Goal: Information Seeking & Learning: Learn about a topic

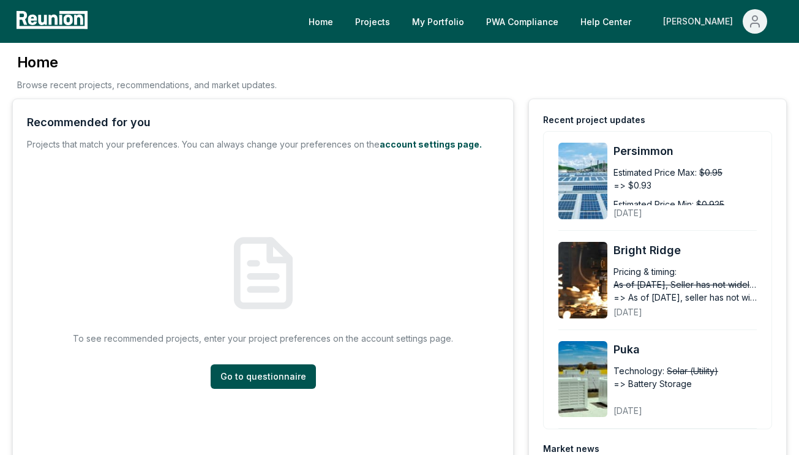
click at [724, 24] on div "[PERSON_NAME]" at bounding box center [700, 21] width 75 height 24
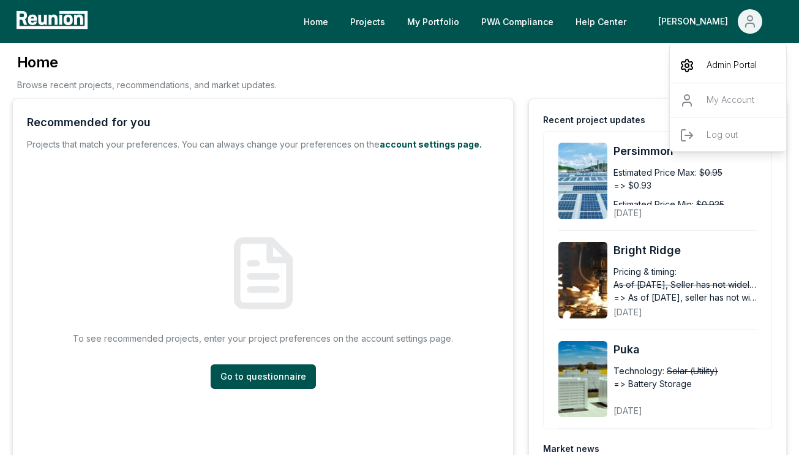
click at [715, 65] on p "Admin Portal" at bounding box center [732, 65] width 50 height 15
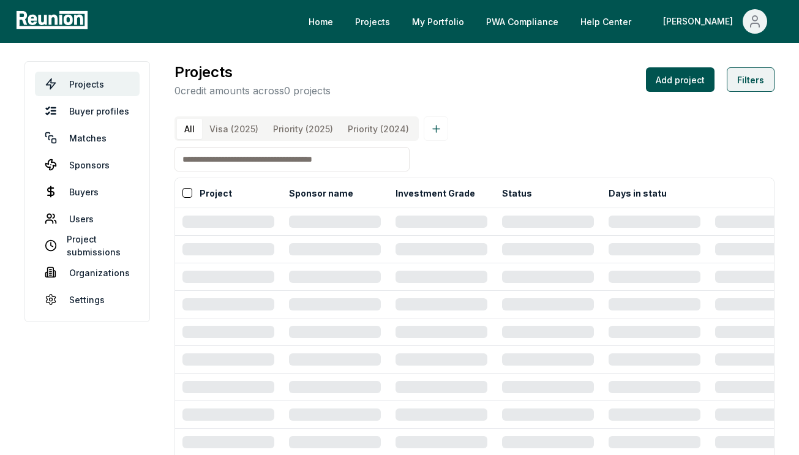
click at [749, 81] on button "Filters" at bounding box center [751, 79] width 48 height 24
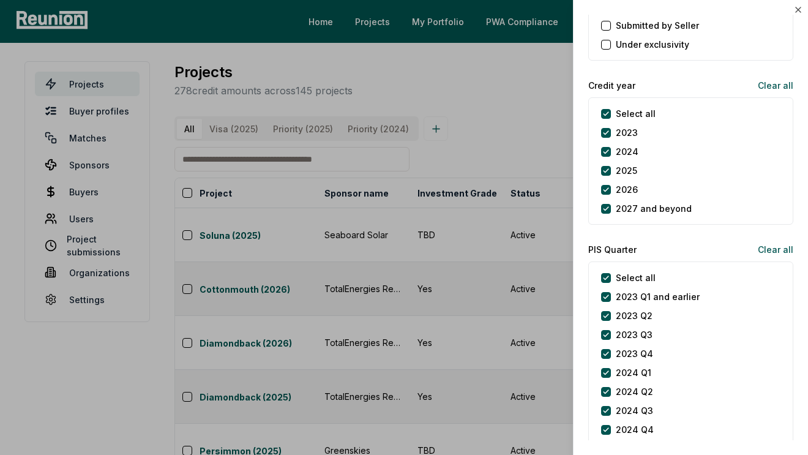
scroll to position [1472, 0]
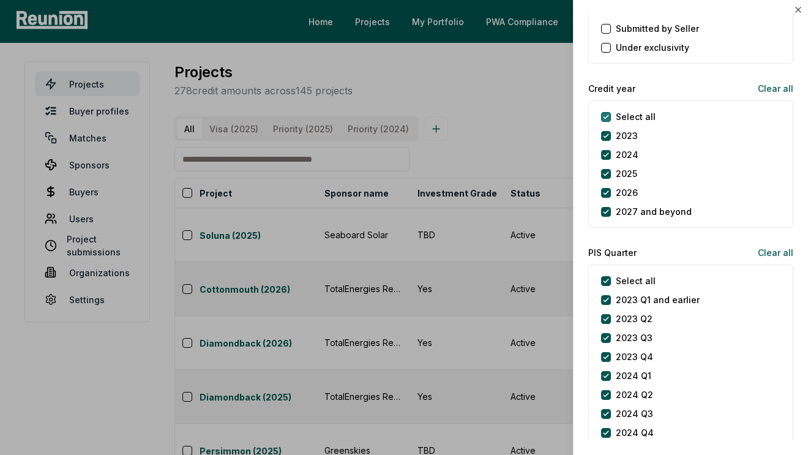
click at [602, 116] on year "Select all" at bounding box center [606, 117] width 10 height 10
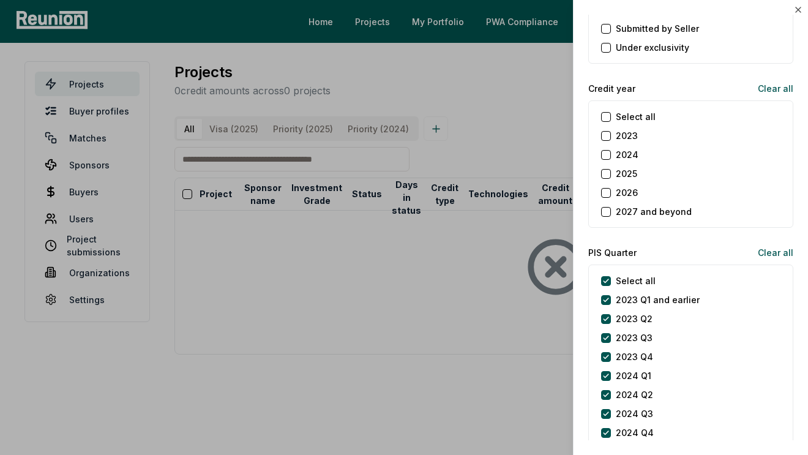
click at [607, 175] on button "2025" at bounding box center [606, 174] width 10 height 10
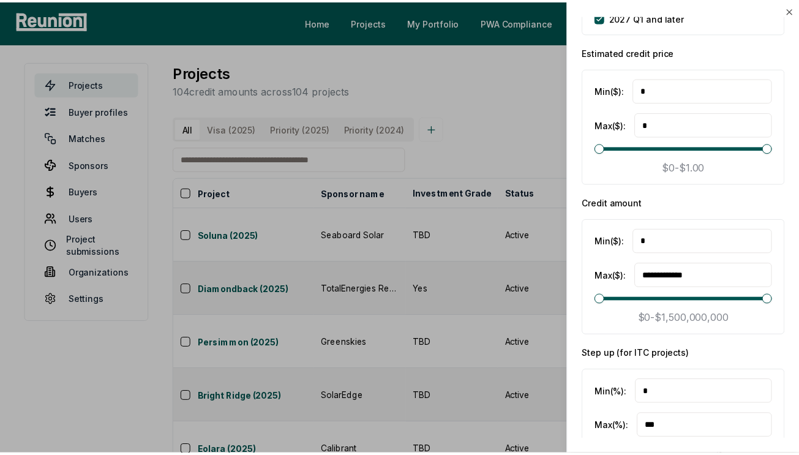
scroll to position [2061, 0]
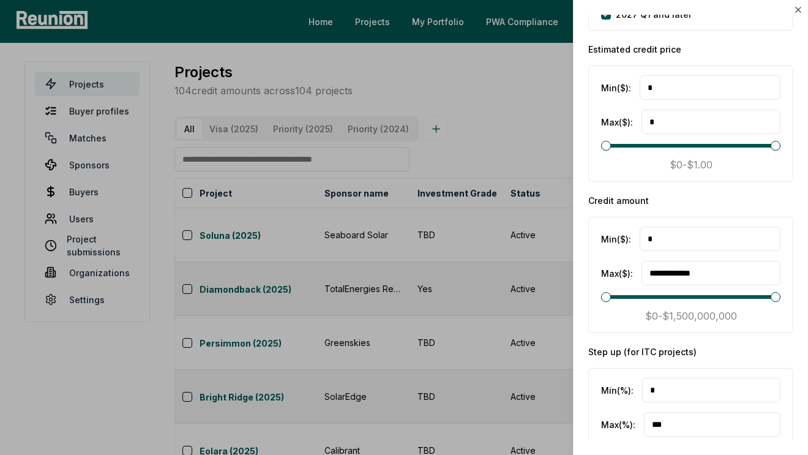
click at [675, 100] on input "*" at bounding box center [710, 87] width 141 height 24
type input "**********"
drag, startPoint x: 724, startPoint y: 276, endPoint x: 640, endPoint y: 265, distance: 85.1
click at [640, 265] on div "**********" at bounding box center [690, 273] width 179 height 24
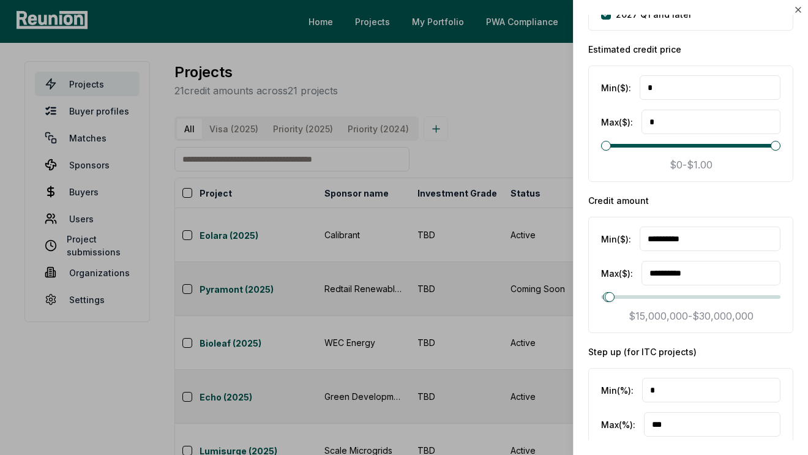
type input "**********"
click at [629, 209] on div "**********" at bounding box center [690, 263] width 205 height 139
click at [503, 181] on div at bounding box center [404, 227] width 808 height 455
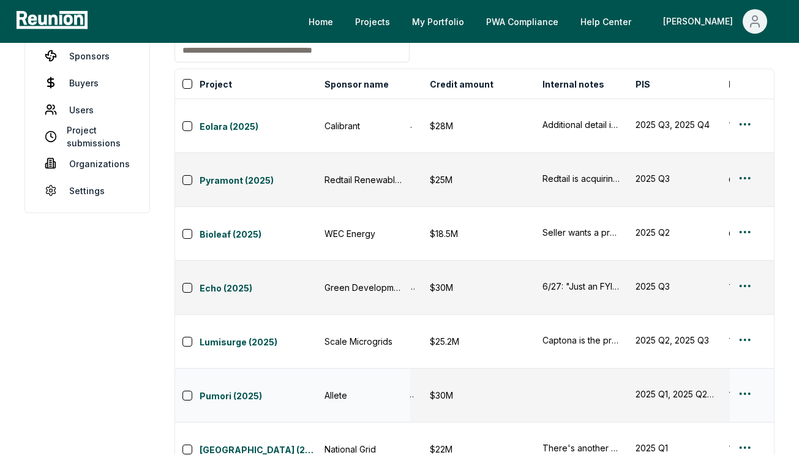
scroll to position [115, 0]
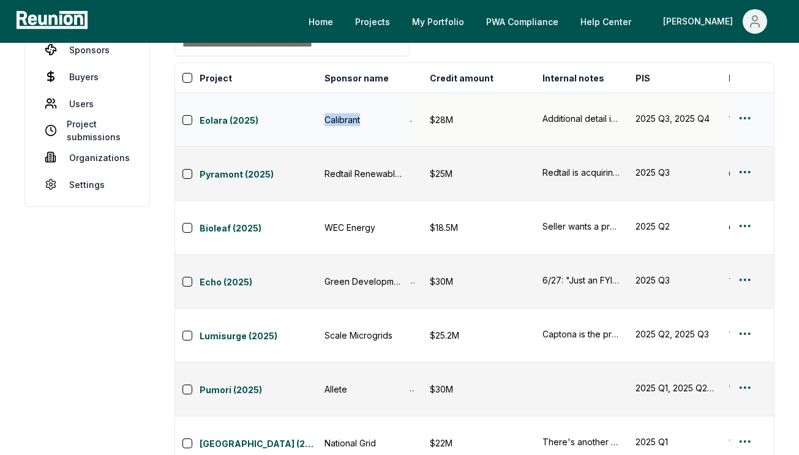
drag, startPoint x: 377, startPoint y: 118, endPoint x: 320, endPoint y: 118, distance: 56.9
click at [320, 118] on td "Calibrant" at bounding box center [363, 120] width 93 height 54
copy div "Calibrant"
drag, startPoint x: 318, startPoint y: 184, endPoint x: 384, endPoint y: 184, distance: 66.1
click at [384, 201] on td "WEC Energy" at bounding box center [363, 228] width 93 height 54
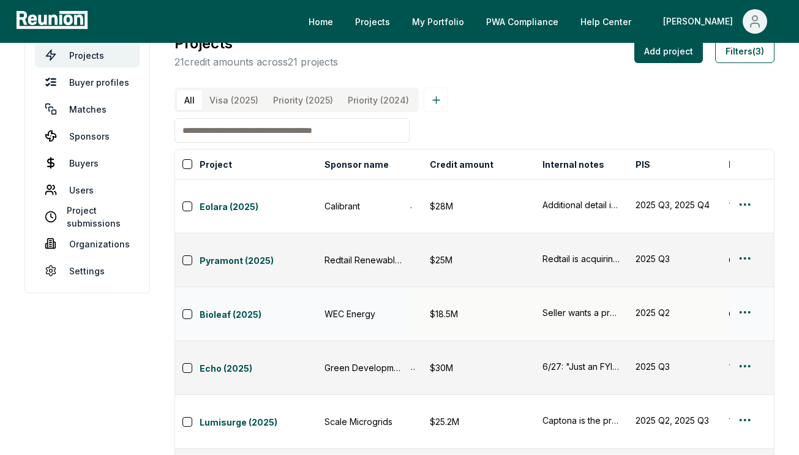
scroll to position [0, 0]
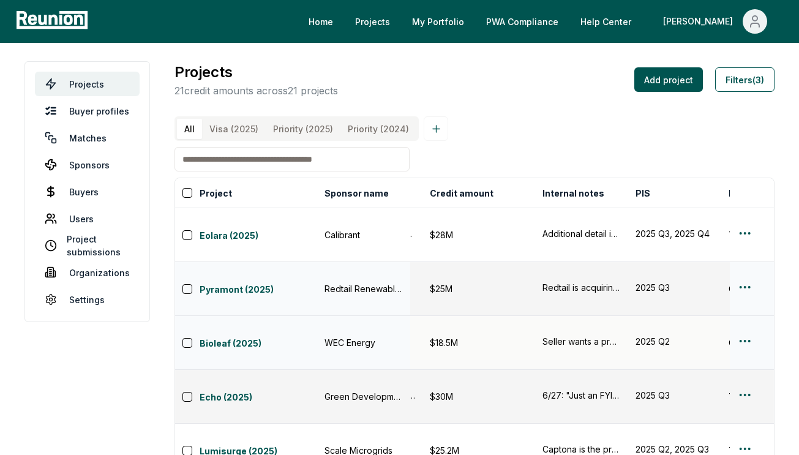
click at [320, 269] on td "Redtail Renewables" at bounding box center [363, 289] width 93 height 54
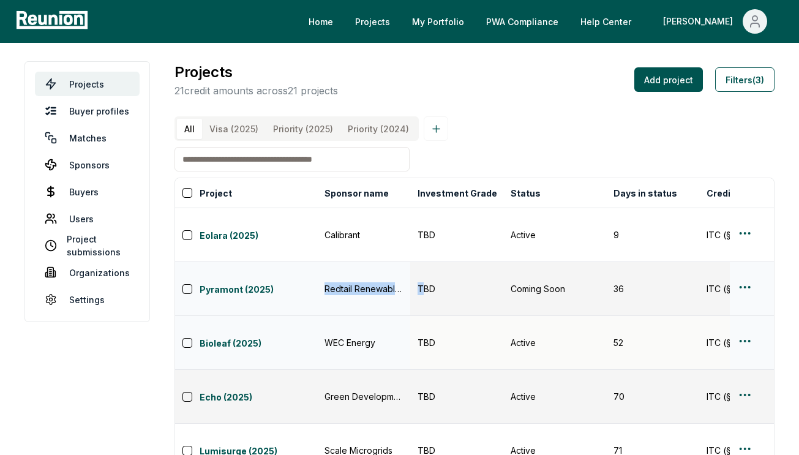
drag, startPoint x: 321, startPoint y: 268, endPoint x: 422, endPoint y: 268, distance: 101.0
click at [383, 282] on div "Redtail Renewables" at bounding box center [364, 288] width 78 height 13
drag, startPoint x: 321, startPoint y: 271, endPoint x: 394, endPoint y: 270, distance: 72.9
click at [394, 270] on td "Redtail Renewables" at bounding box center [363, 289] width 93 height 54
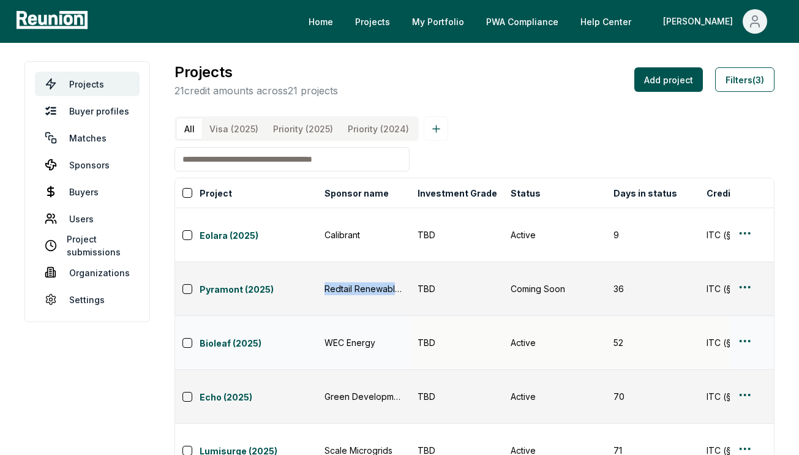
copy div "Redtail Renewabl"
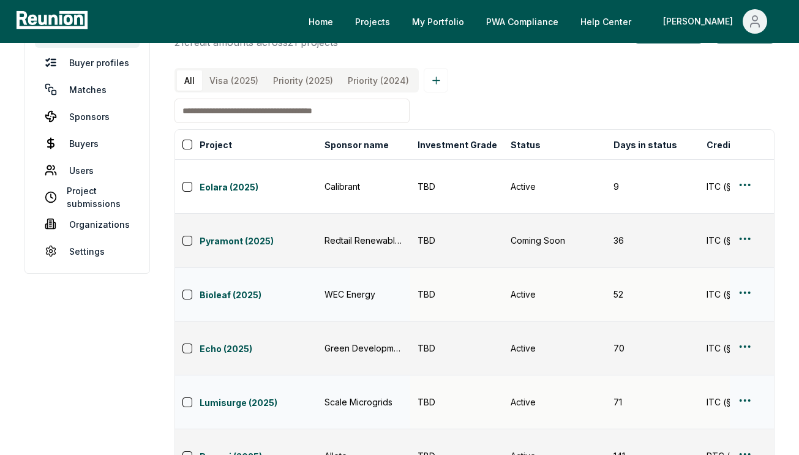
scroll to position [49, 0]
click at [248, 342] on link "Echo (2025)" at bounding box center [259, 349] width 118 height 15
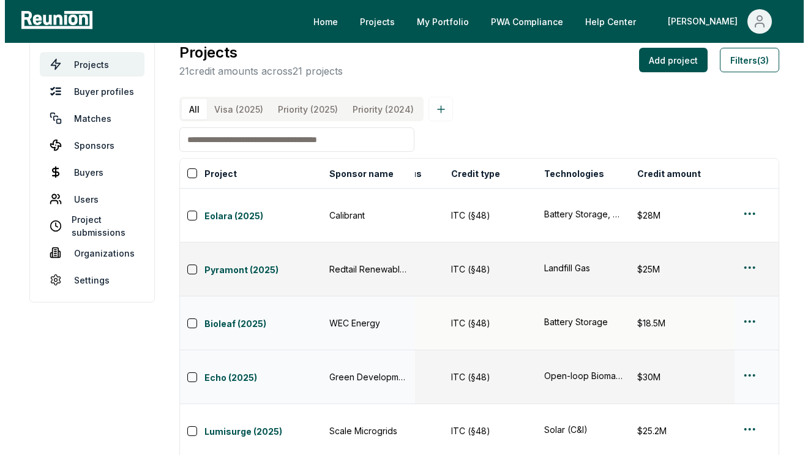
scroll to position [0, 0]
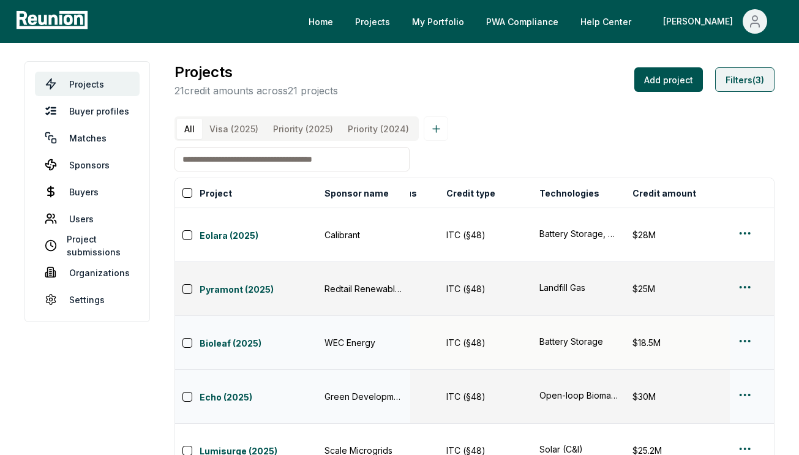
click at [741, 87] on button "Filters (3)" at bounding box center [744, 79] width 59 height 24
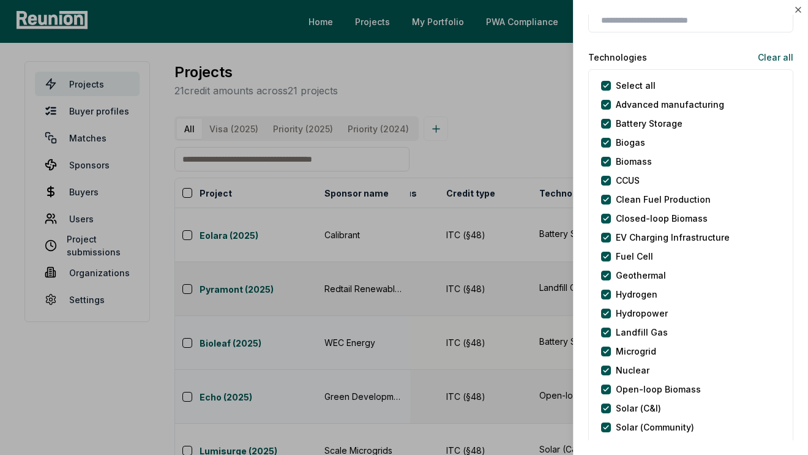
scroll to position [73, 0]
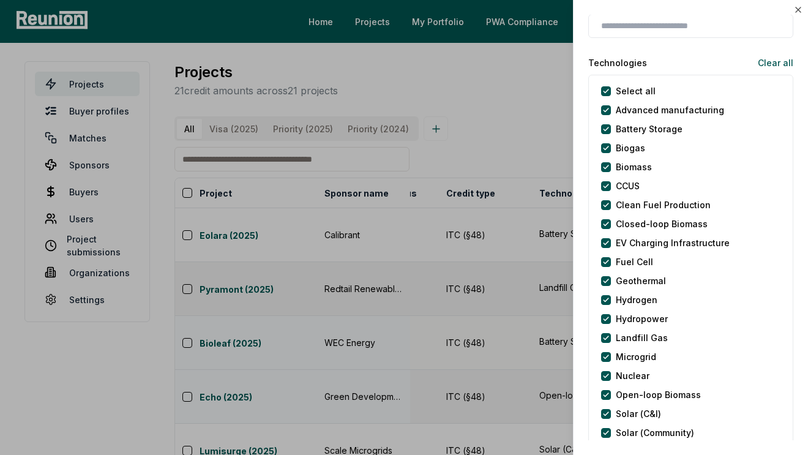
click at [618, 151] on label "Biogas" at bounding box center [630, 147] width 29 height 13
click at [611, 151] on button "Biogas" at bounding box center [606, 148] width 10 height 10
click at [615, 172] on div "Biomass" at bounding box center [626, 166] width 51 height 13
click at [612, 169] on div "Biomass" at bounding box center [626, 166] width 51 height 13
click at [607, 221] on Biomass "Closed-loop Biomass" at bounding box center [606, 224] width 10 height 10
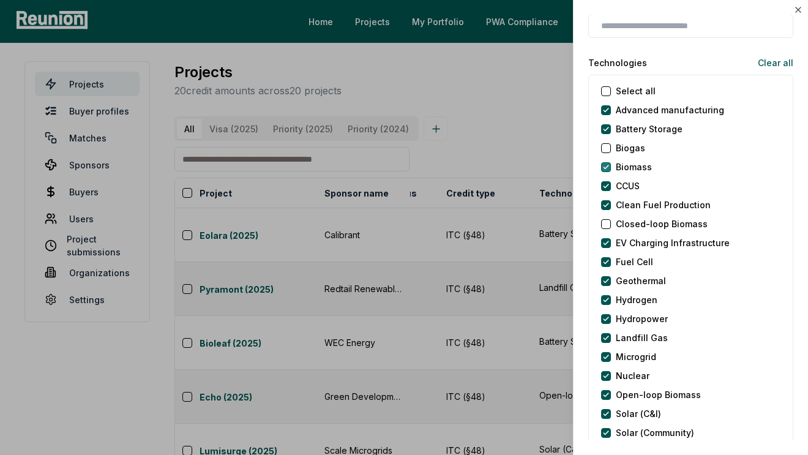
click at [609, 164] on button "Biomass" at bounding box center [606, 167] width 10 height 10
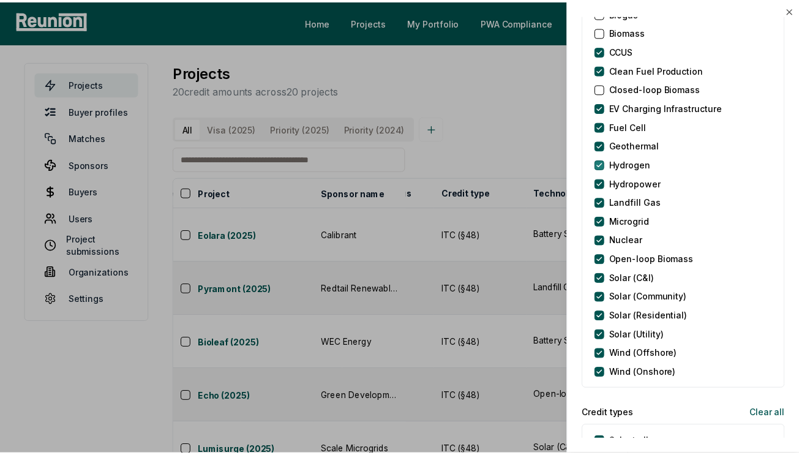
scroll to position [214, 0]
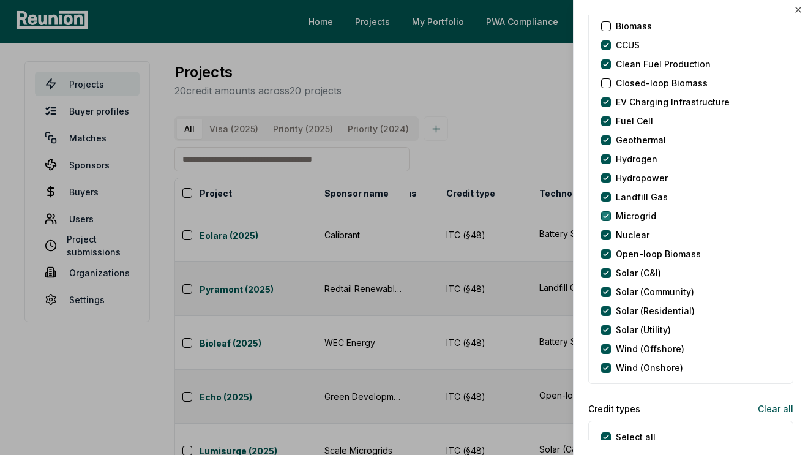
click at [604, 217] on button "Microgrid" at bounding box center [606, 216] width 10 height 10
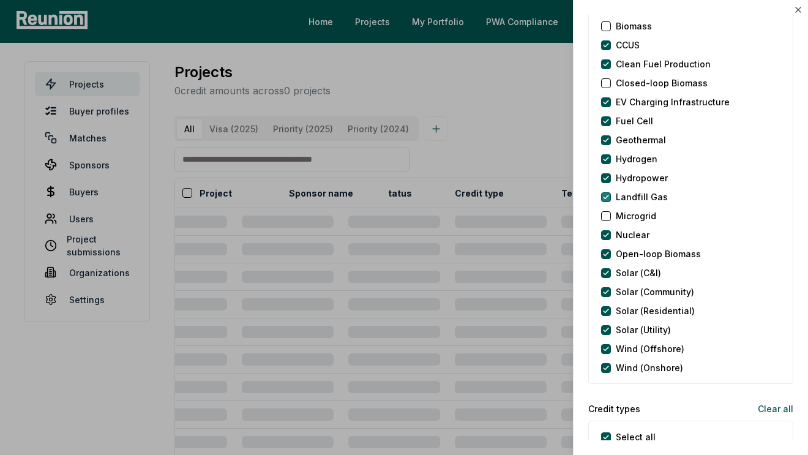
click at [605, 195] on Gas "Landfill Gas" at bounding box center [606, 197] width 10 height 10
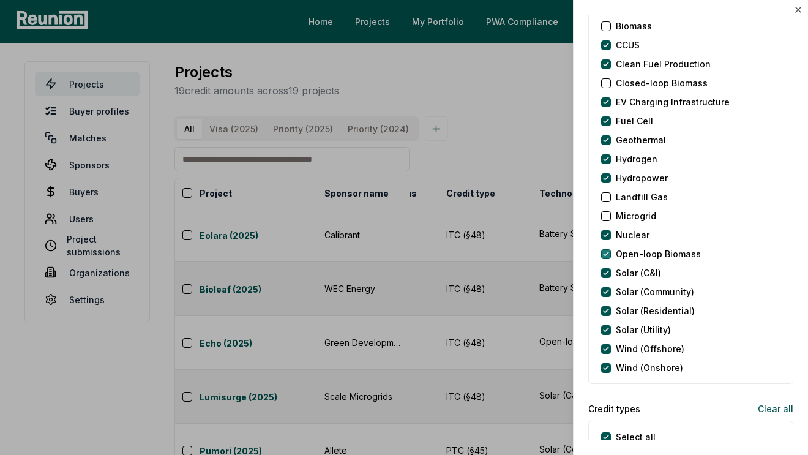
click at [607, 253] on Biomass "Open-loop Biomass" at bounding box center [606, 254] width 10 height 10
click at [534, 129] on div at bounding box center [404, 227] width 808 height 455
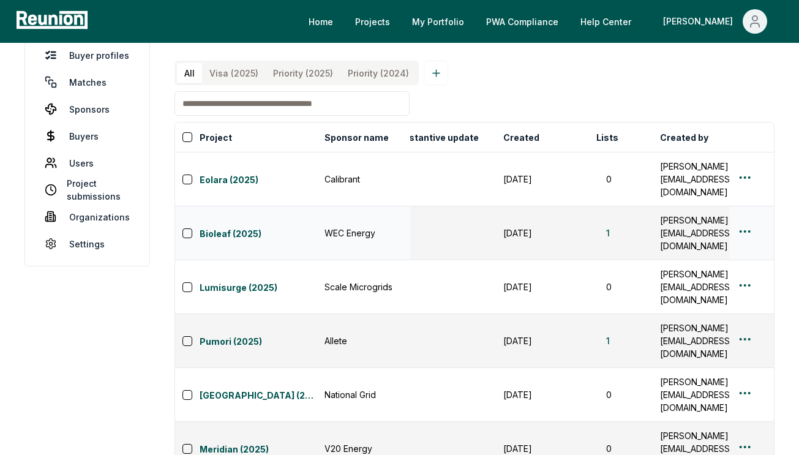
scroll to position [0, 1095]
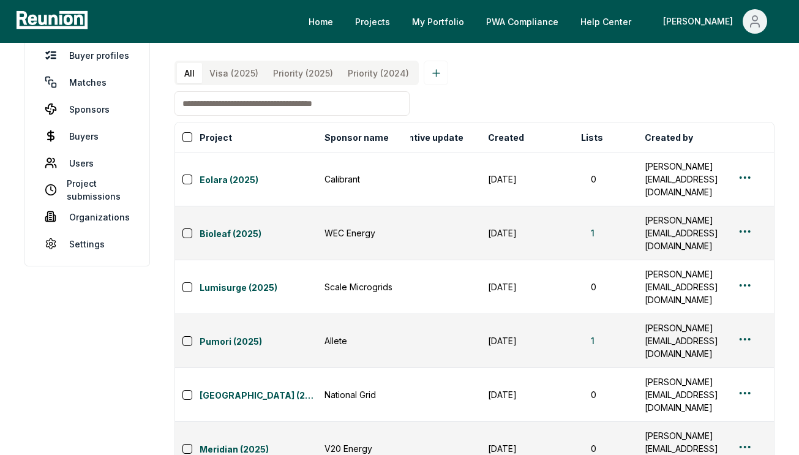
click at [503, 75] on div "All Visa (2025) Priority (2025) Priority (2024)" at bounding box center [474, 73] width 600 height 24
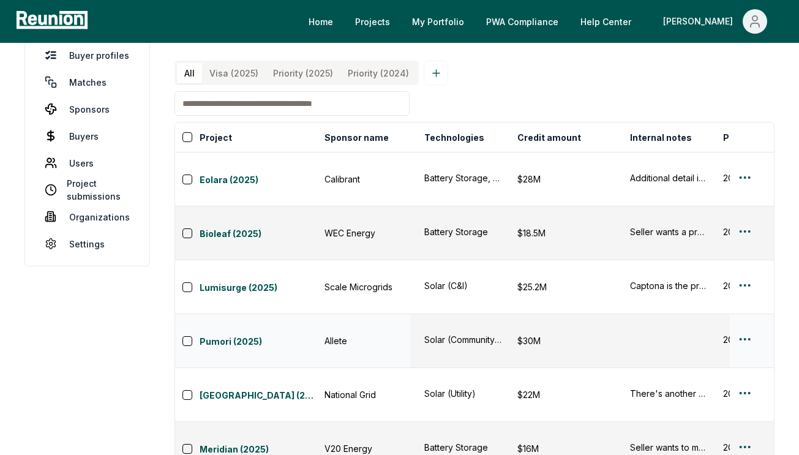
scroll to position [0, 381]
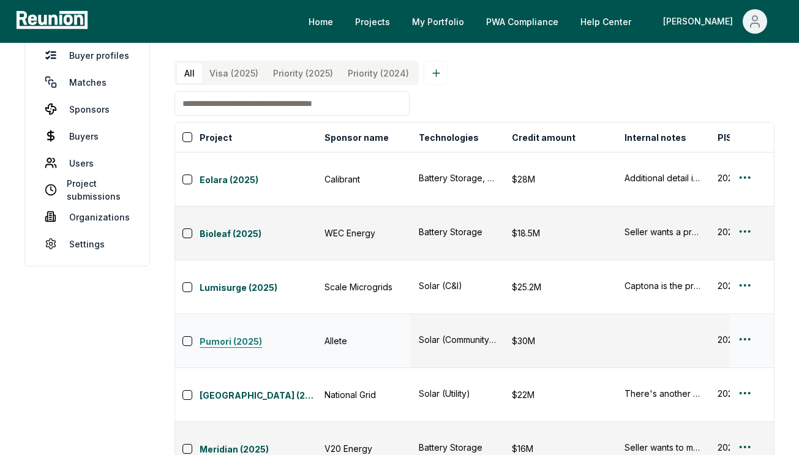
click at [241, 335] on link "Pumori (2025)" at bounding box center [259, 342] width 118 height 15
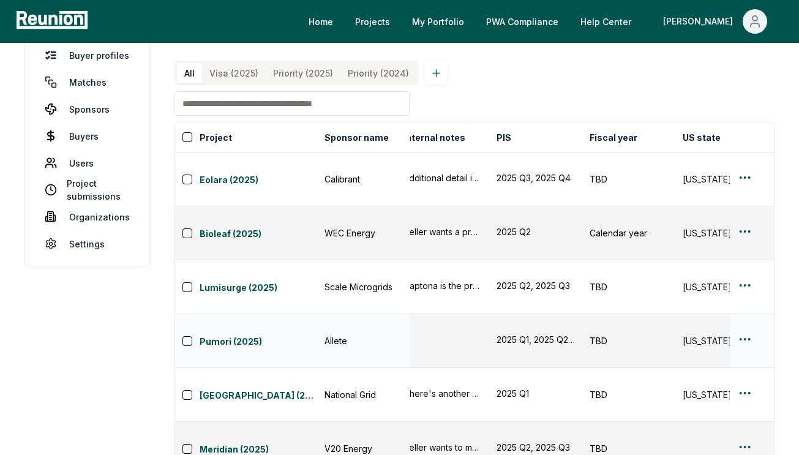
scroll to position [0, 604]
click at [529, 333] on div "2025 Q1, 2025 Q2, 2025 Q3, 2025 Q4" at bounding box center [534, 339] width 78 height 13
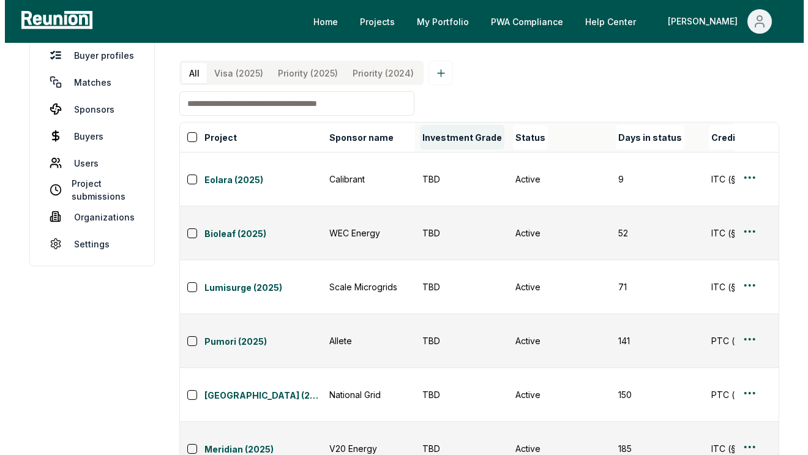
scroll to position [0, 0]
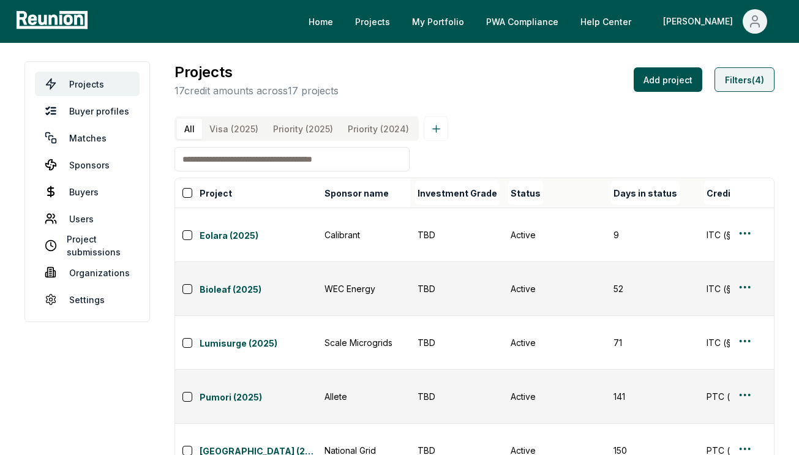
click at [740, 89] on button "Filters (4)" at bounding box center [745, 79] width 60 height 24
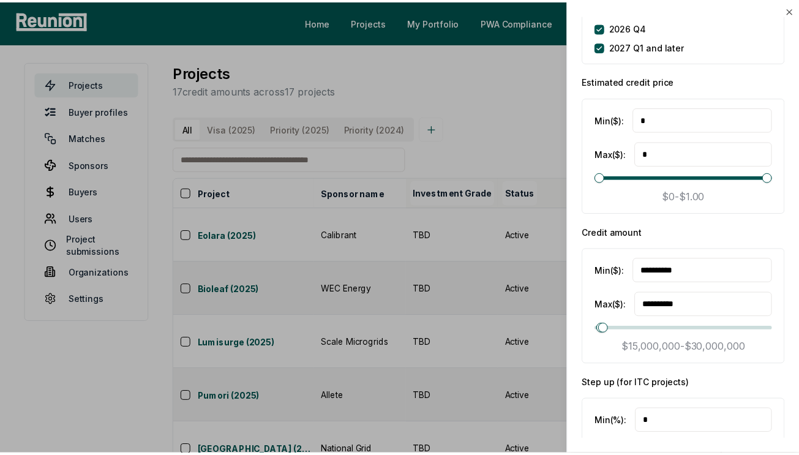
scroll to position [2034, 0]
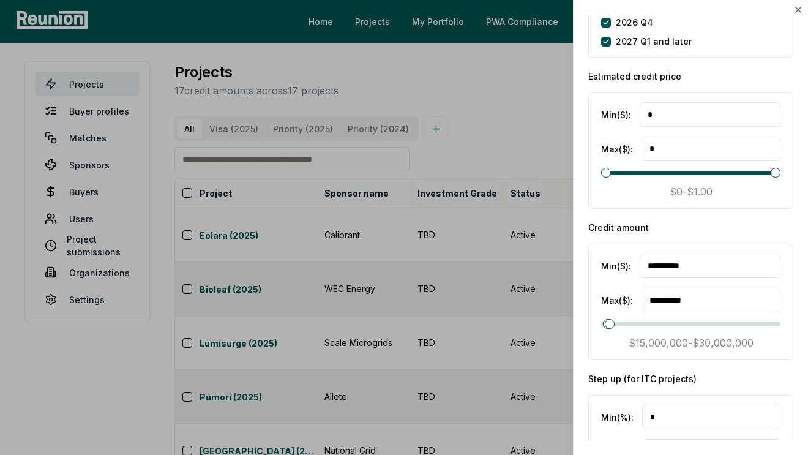
click at [655, 127] on input "**********" at bounding box center [710, 114] width 141 height 24
click at [656, 127] on input "**********" at bounding box center [710, 114] width 141 height 24
type input "**********"
click at [661, 161] on input "**********" at bounding box center [711, 149] width 139 height 24
type input "**********"
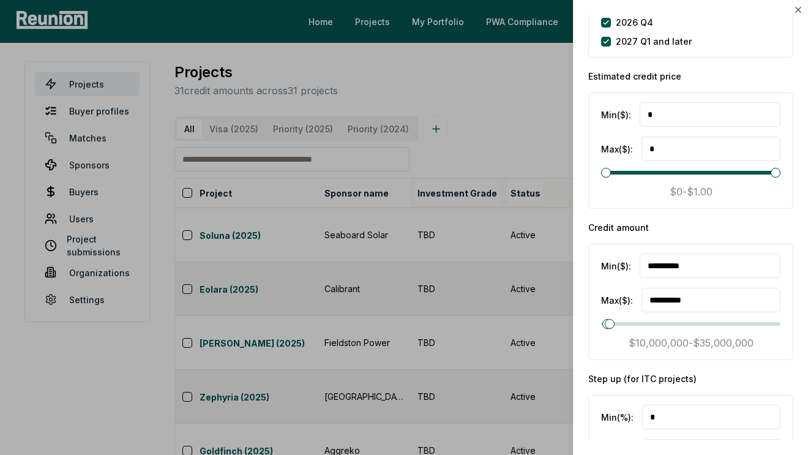
click at [438, 133] on div at bounding box center [404, 227] width 808 height 455
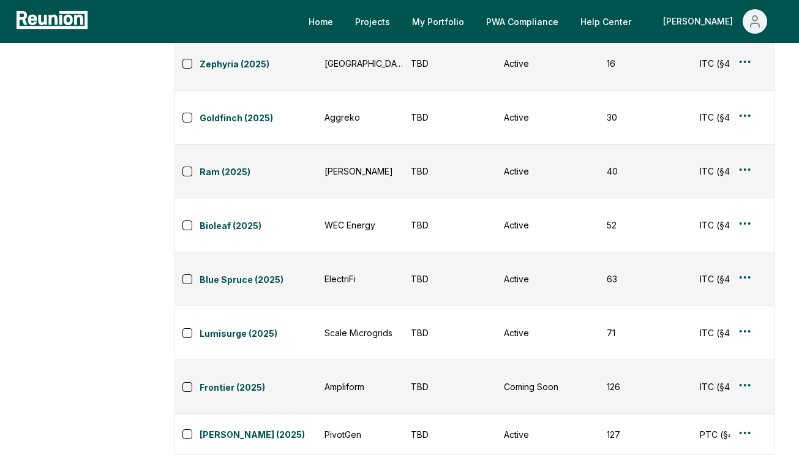
scroll to position [0, 0]
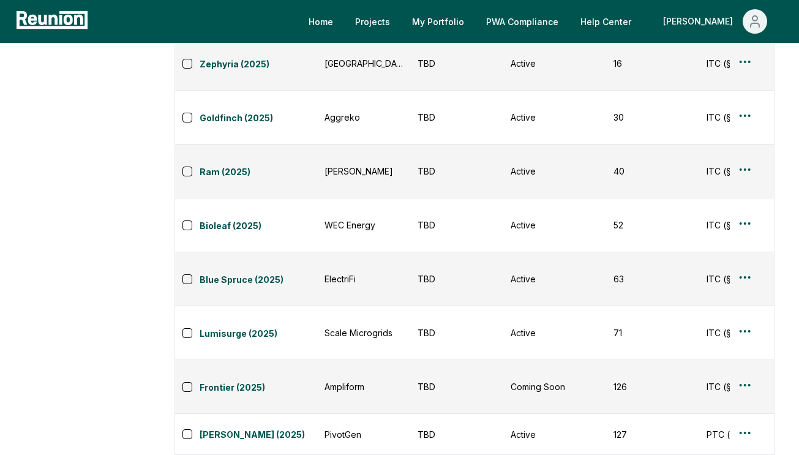
drag, startPoint x: 323, startPoint y: 333, endPoint x: 386, endPoint y: 336, distance: 63.1
copy div "National Grid"
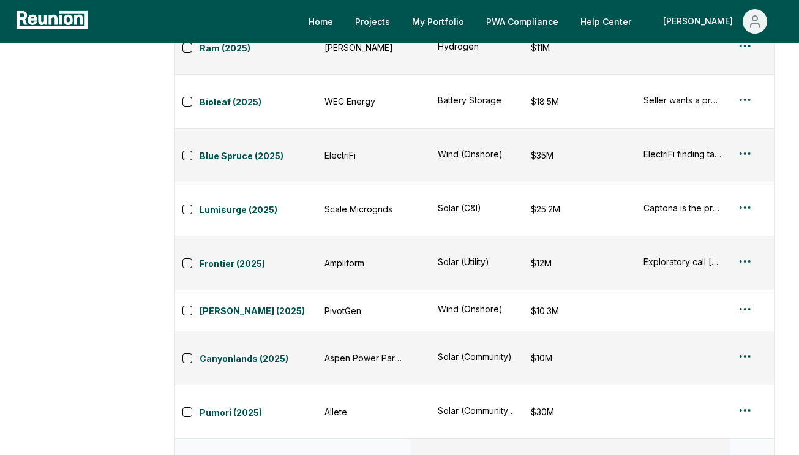
scroll to position [0, 350]
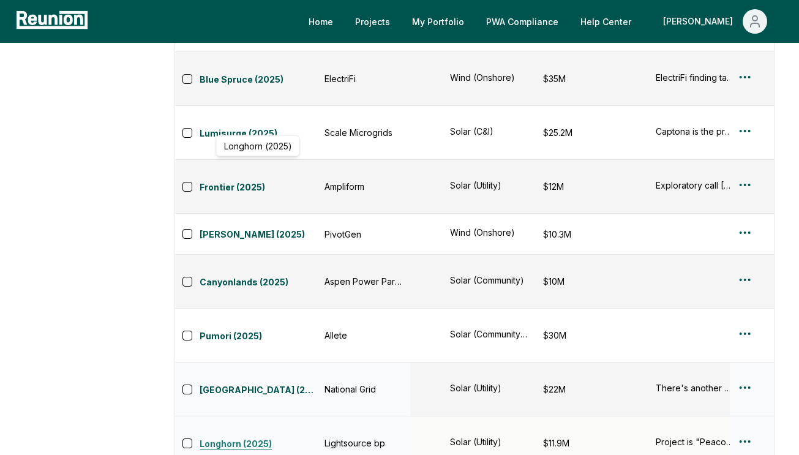
scroll to position [536, 0]
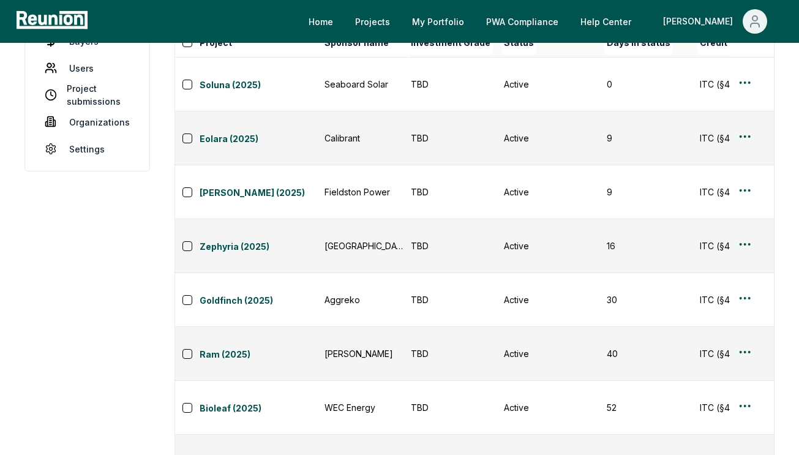
scroll to position [152, 0]
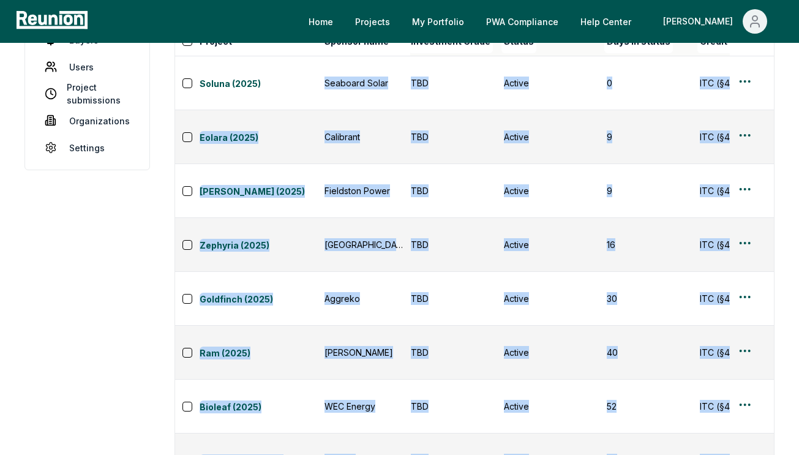
drag, startPoint x: 325, startPoint y: 77, endPoint x: 354, endPoint y: 335, distance: 259.4
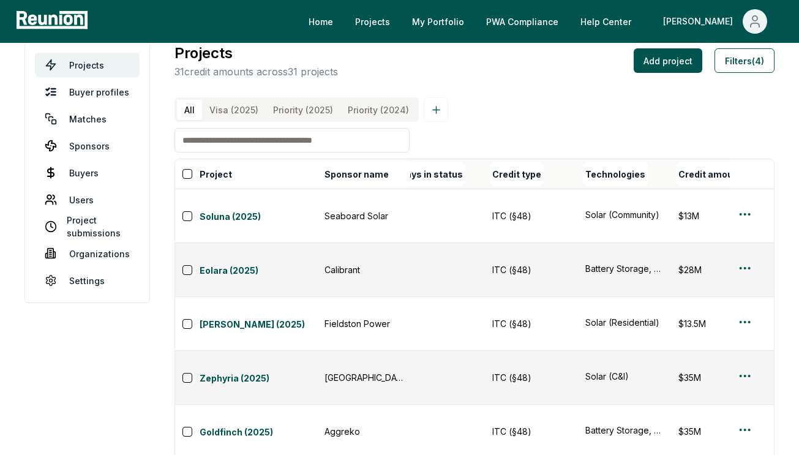
scroll to position [0, 0]
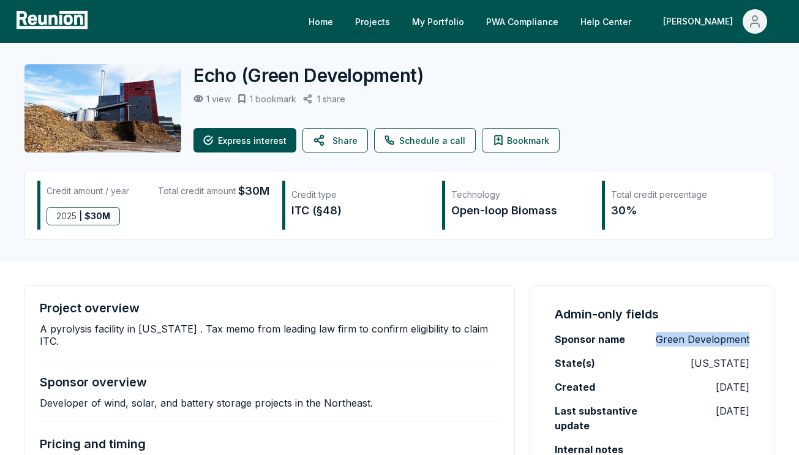
drag, startPoint x: 658, startPoint y: 339, endPoint x: 788, endPoint y: 340, distance: 129.8
copy p "Green Development"
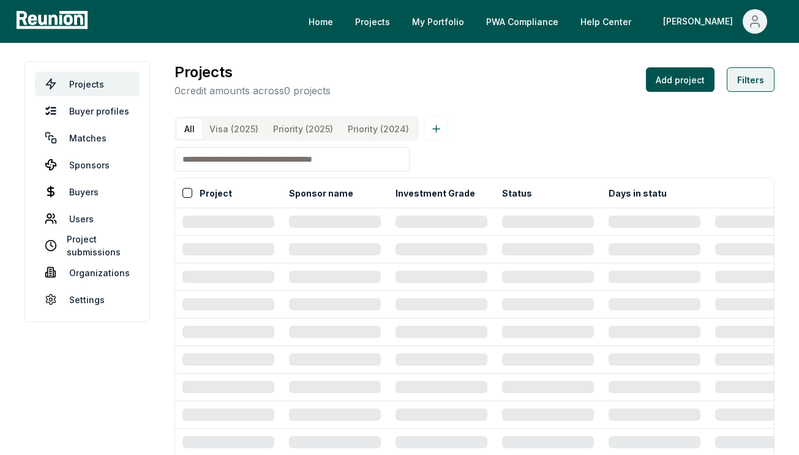
click at [747, 84] on button "Filters" at bounding box center [751, 79] width 48 height 24
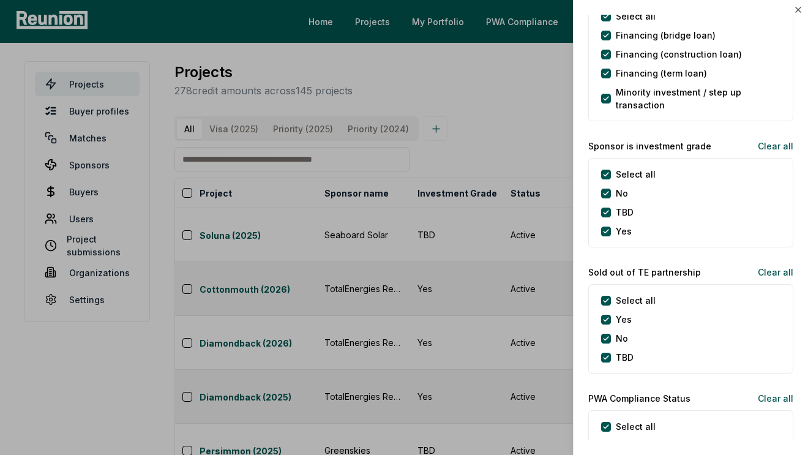
scroll to position [2576, 0]
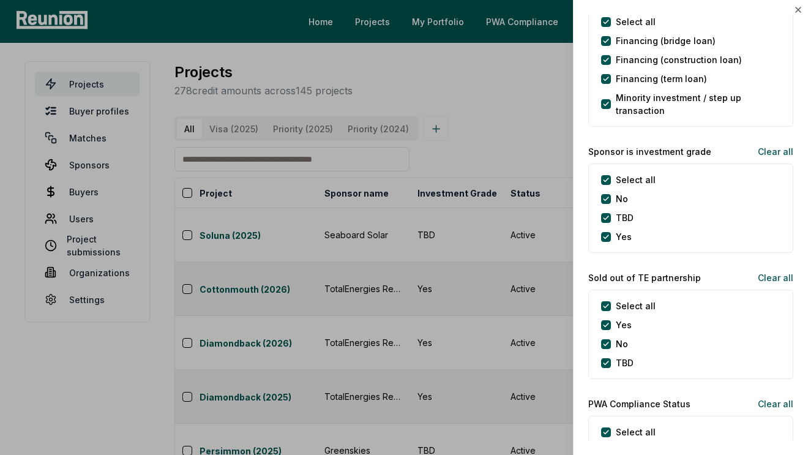
click at [617, 186] on div "Select all No TBD Yes" at bounding box center [690, 207] width 205 height 89
click at [607, 182] on grade "Select all" at bounding box center [606, 180] width 10 height 10
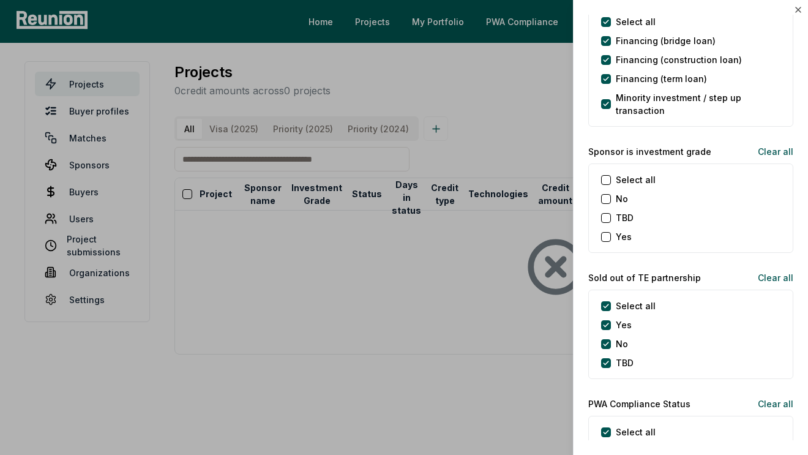
click at [607, 236] on button "Yes" at bounding box center [606, 237] width 10 height 10
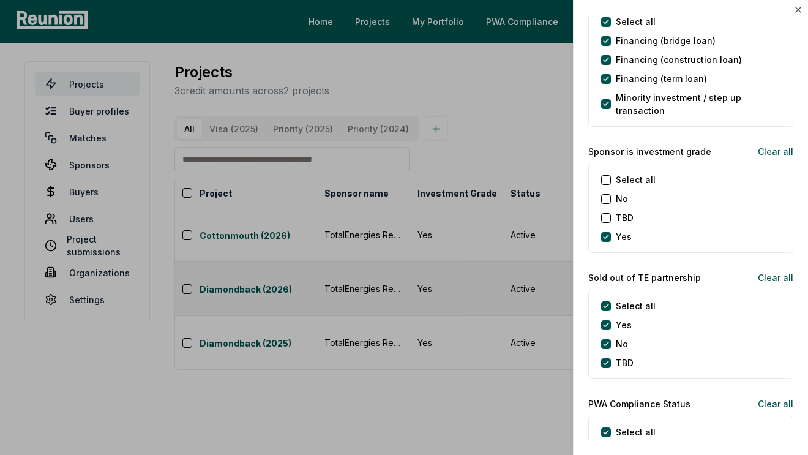
click at [476, 357] on div at bounding box center [404, 227] width 808 height 455
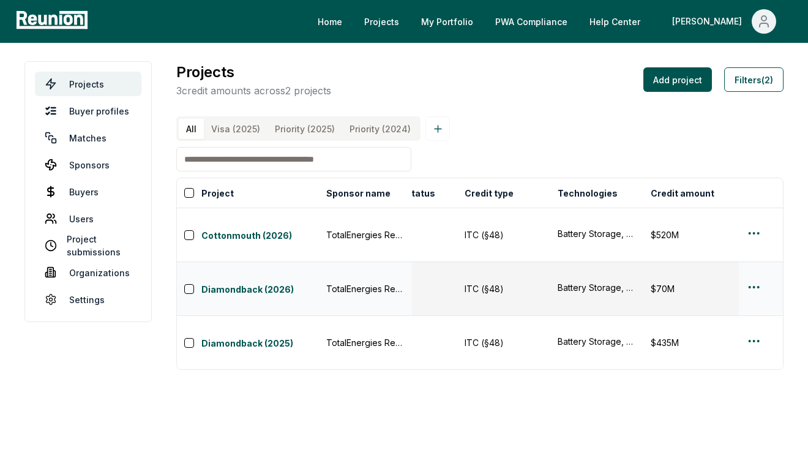
scroll to position [0, 326]
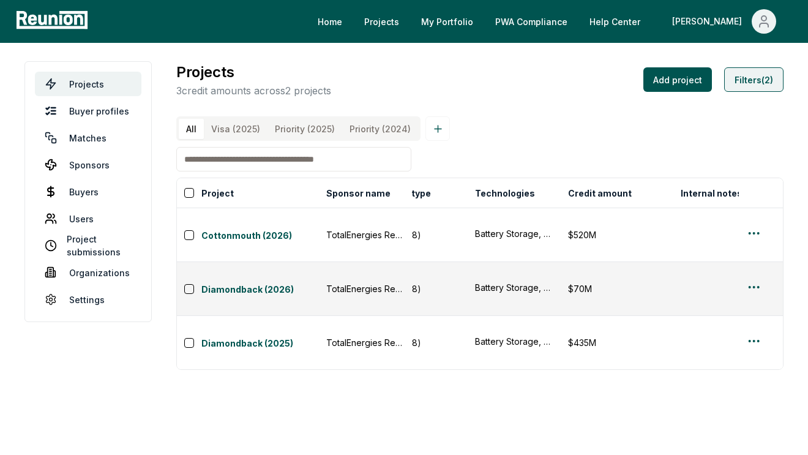
click at [760, 72] on button "Filters (2)" at bounding box center [753, 79] width 59 height 24
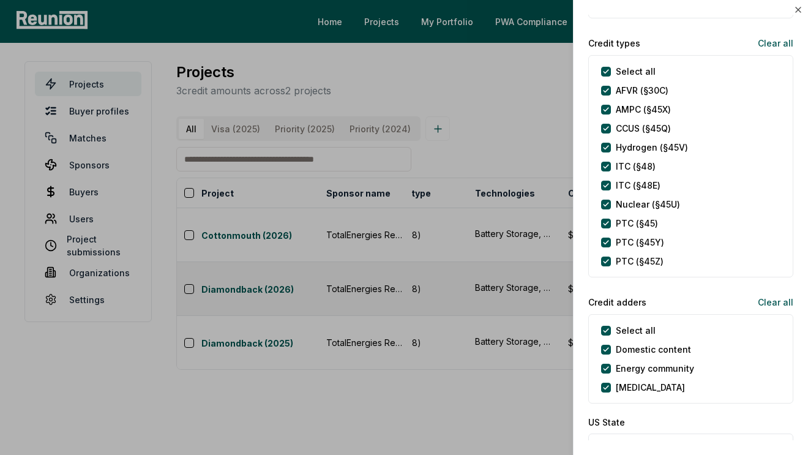
scroll to position [0, 0]
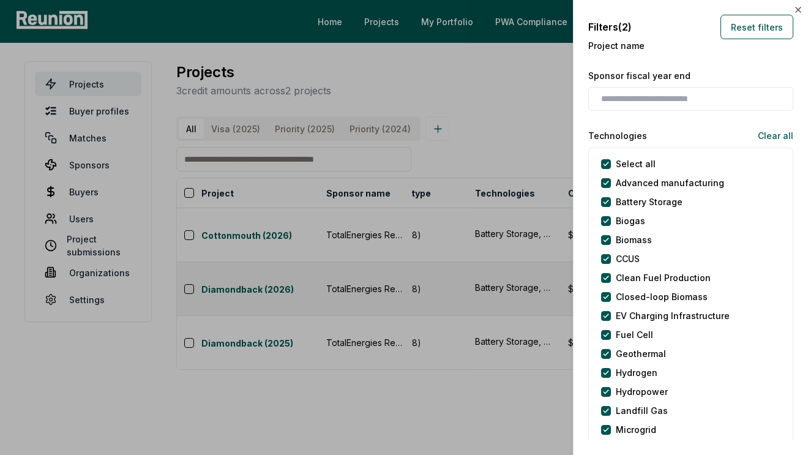
click at [440, 358] on div at bounding box center [404, 227] width 808 height 455
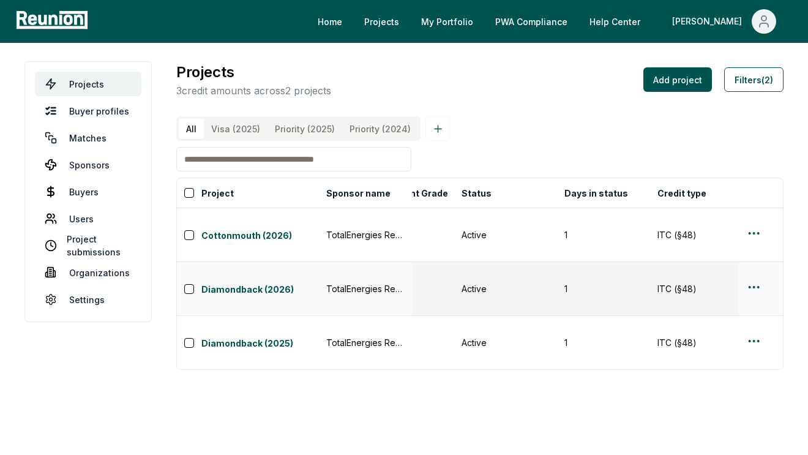
scroll to position [0, 43]
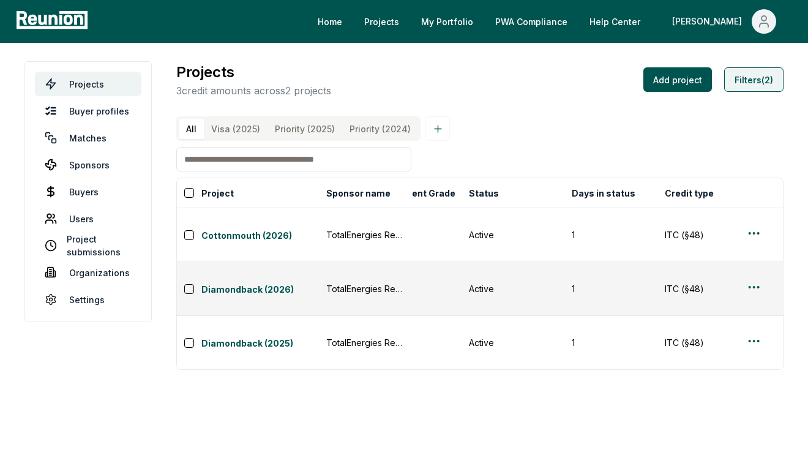
click at [751, 91] on button "Filters (2)" at bounding box center [753, 79] width 59 height 24
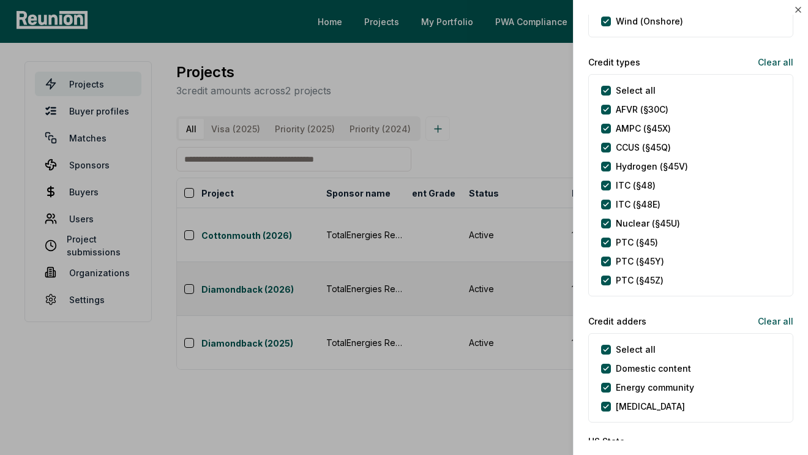
scroll to position [536, 0]
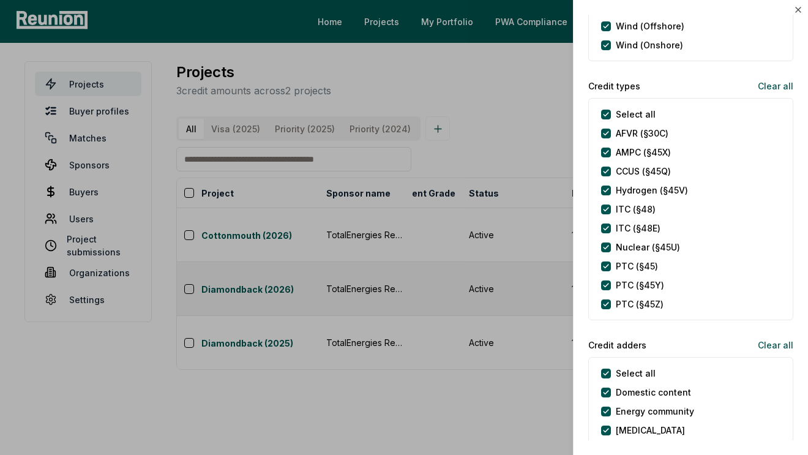
click at [485, 148] on div at bounding box center [404, 227] width 808 height 455
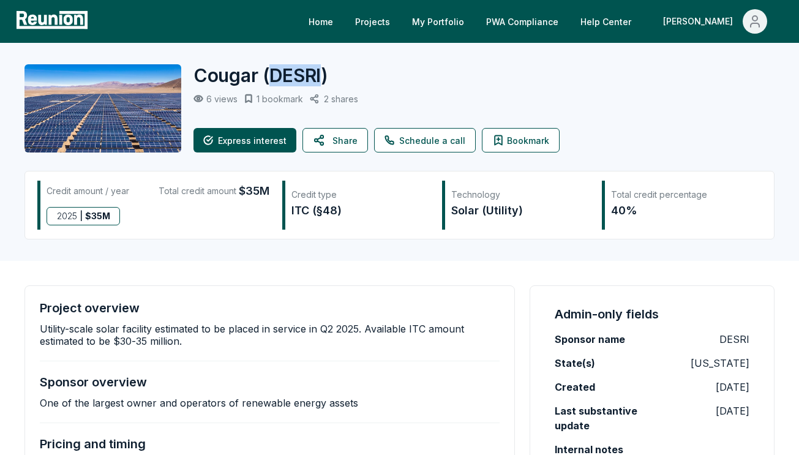
drag, startPoint x: 270, startPoint y: 73, endPoint x: 321, endPoint y: 73, distance: 50.8
click at [321, 73] on span "( DESRI )" at bounding box center [296, 75] width 66 height 22
copy span "DESRI"
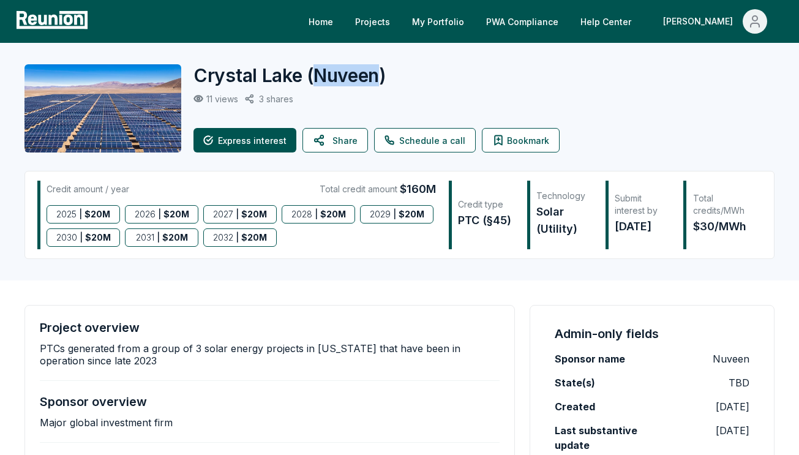
drag, startPoint x: 317, startPoint y: 77, endPoint x: 377, endPoint y: 77, distance: 59.4
click at [377, 77] on span "( [GEOGRAPHIC_DATA] )" at bounding box center [347, 75] width 80 height 22
copy span "Nuveen"
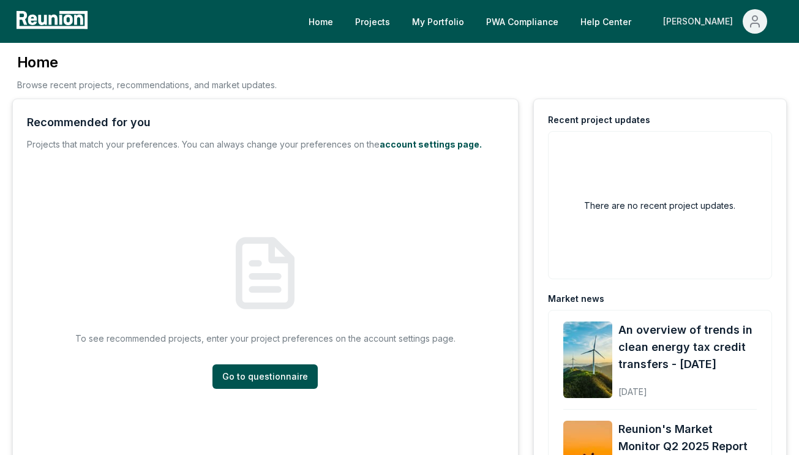
click at [740, 21] on button "[PERSON_NAME]" at bounding box center [715, 21] width 124 height 24
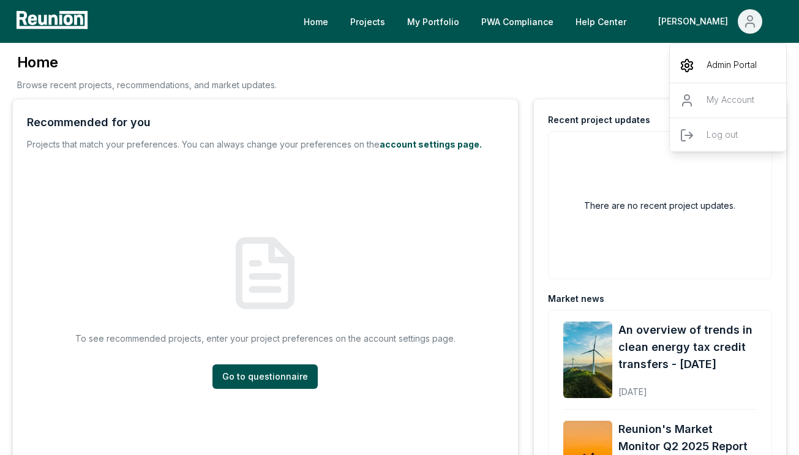
click at [722, 67] on p "Admin Portal" at bounding box center [732, 65] width 50 height 15
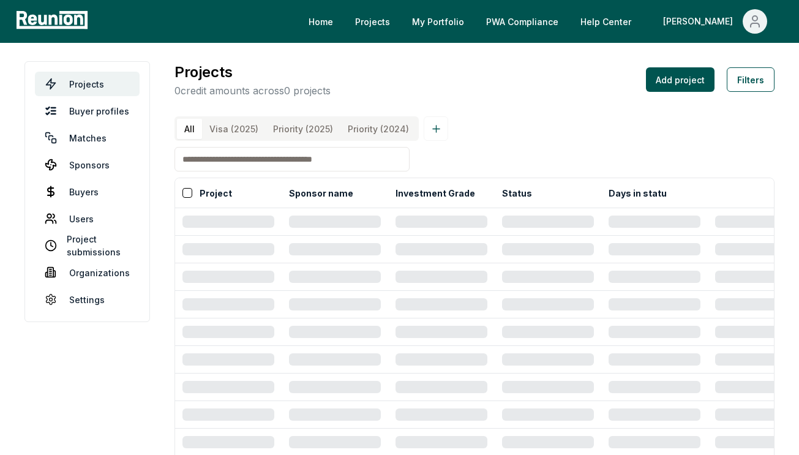
click at [247, 171] on input at bounding box center [291, 159] width 235 height 24
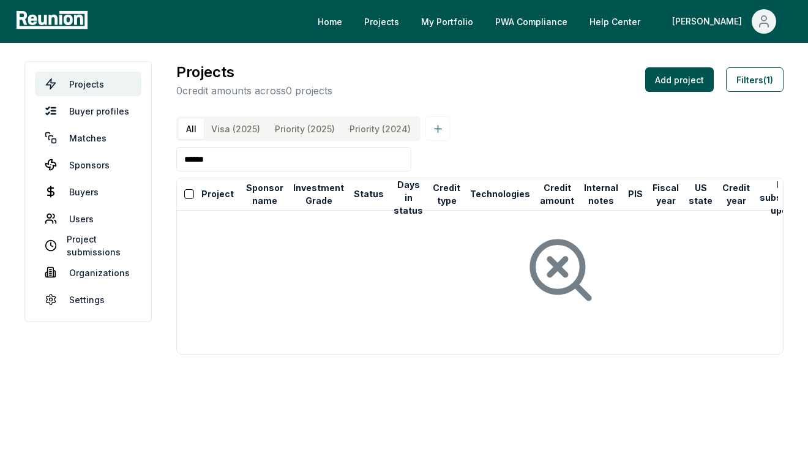
click at [232, 171] on input "******" at bounding box center [293, 159] width 235 height 24
click at [755, 96] on div "Projects 0 credit amounts across 0 projects Add project Filters (1)" at bounding box center [479, 79] width 607 height 37
click at [755, 87] on button "Filters (1)" at bounding box center [755, 79] width 58 height 24
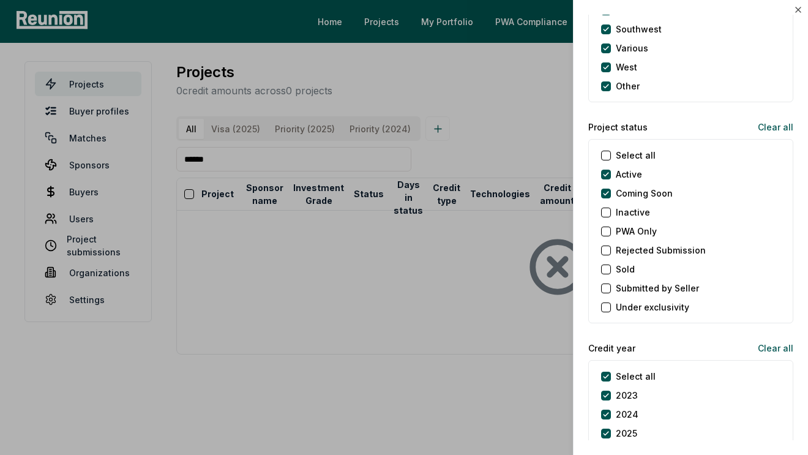
scroll to position [1215, 0]
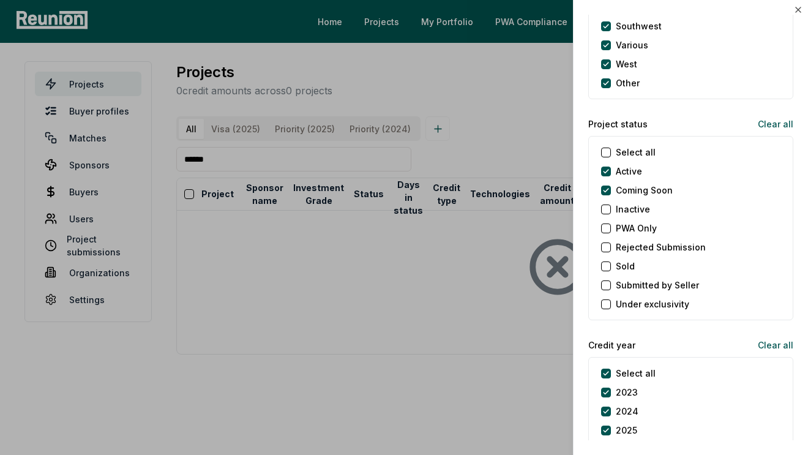
click at [638, 149] on label "Select all" at bounding box center [636, 152] width 40 height 13
click at [611, 149] on status "Select all" at bounding box center [606, 153] width 10 height 10
click at [485, 154] on div at bounding box center [404, 227] width 808 height 455
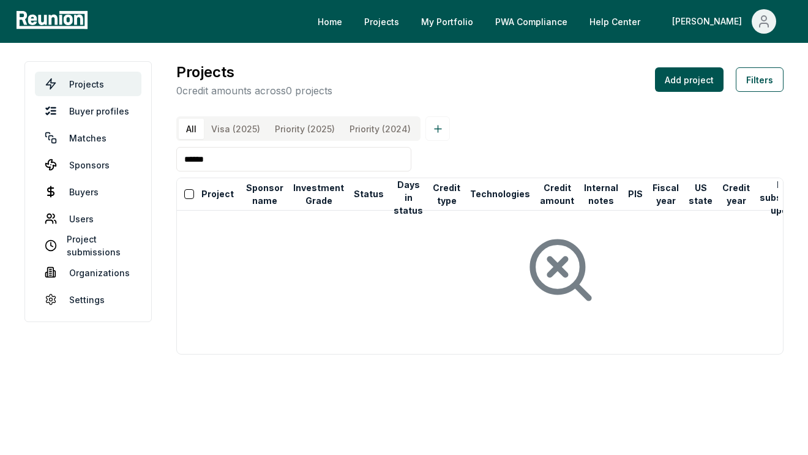
click at [314, 165] on input "******" at bounding box center [293, 159] width 235 height 24
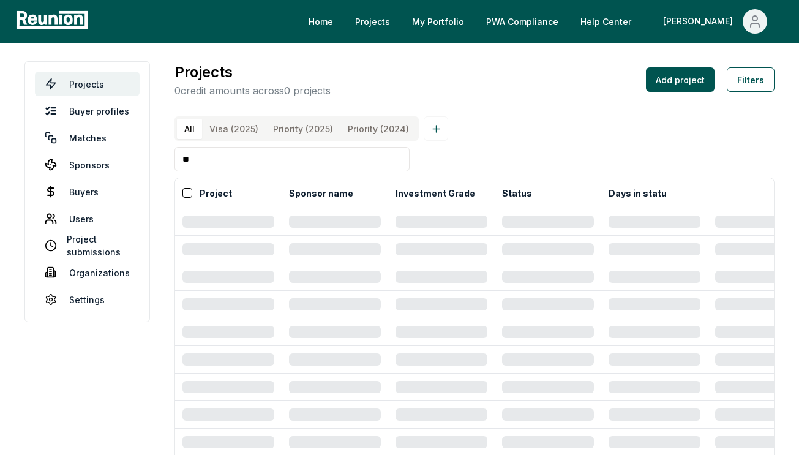
type input "*"
click at [740, 90] on button "Filters" at bounding box center [751, 79] width 48 height 24
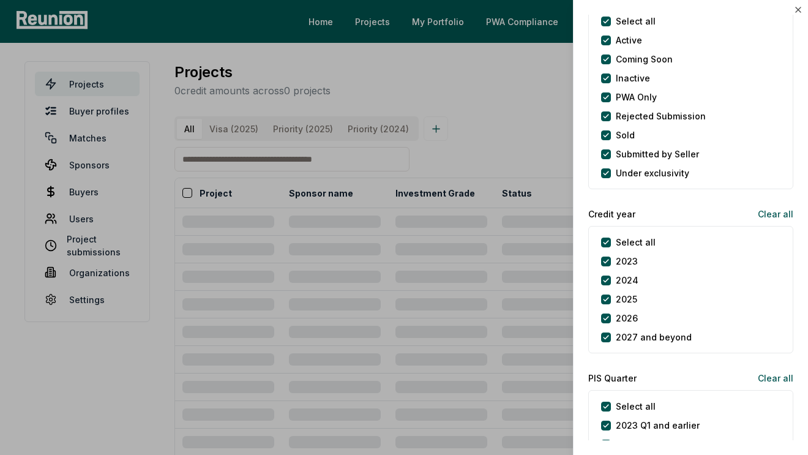
scroll to position [1362, 0]
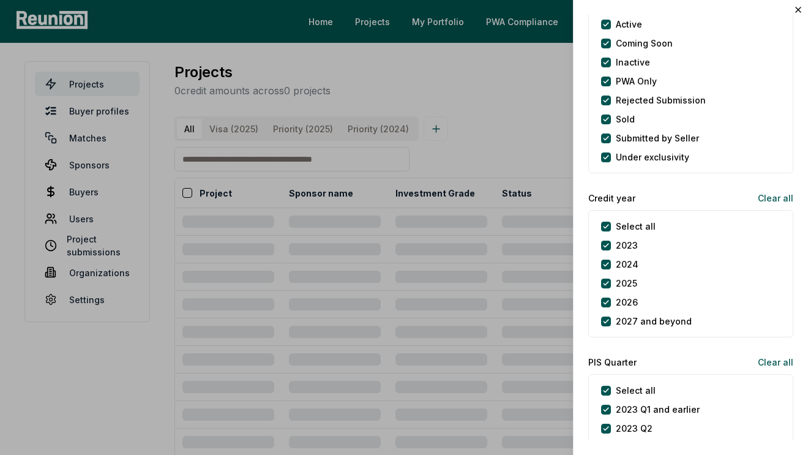
click at [498, 135] on div at bounding box center [404, 227] width 808 height 455
click at [798, 11] on icon "button" at bounding box center [799, 10] width 10 height 10
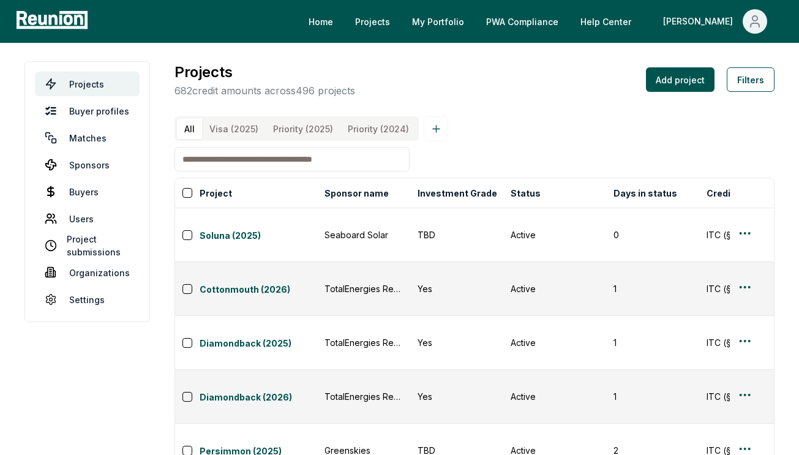
click at [313, 169] on input at bounding box center [291, 159] width 235 height 24
click at [309, 171] on input "*****" at bounding box center [291, 159] width 235 height 24
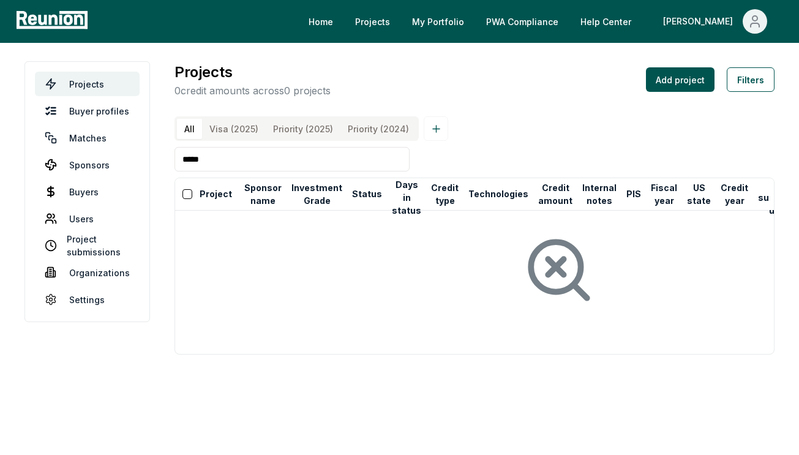
click at [220, 171] on input "*****" at bounding box center [291, 159] width 235 height 24
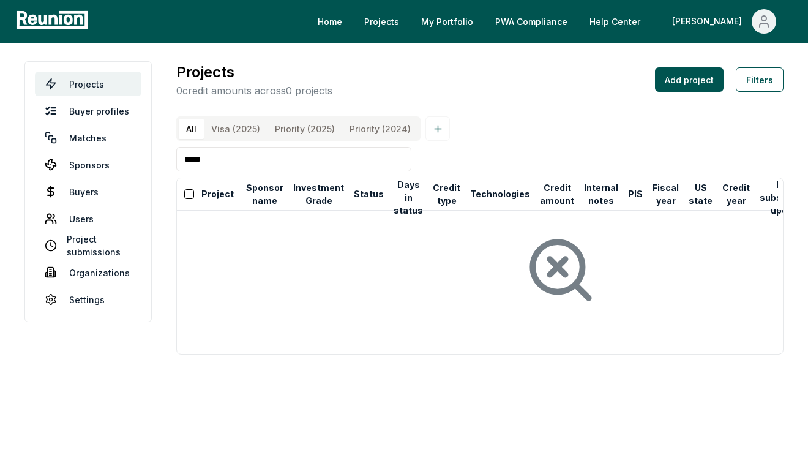
type input "*****"
